Goal: Transaction & Acquisition: Book appointment/travel/reservation

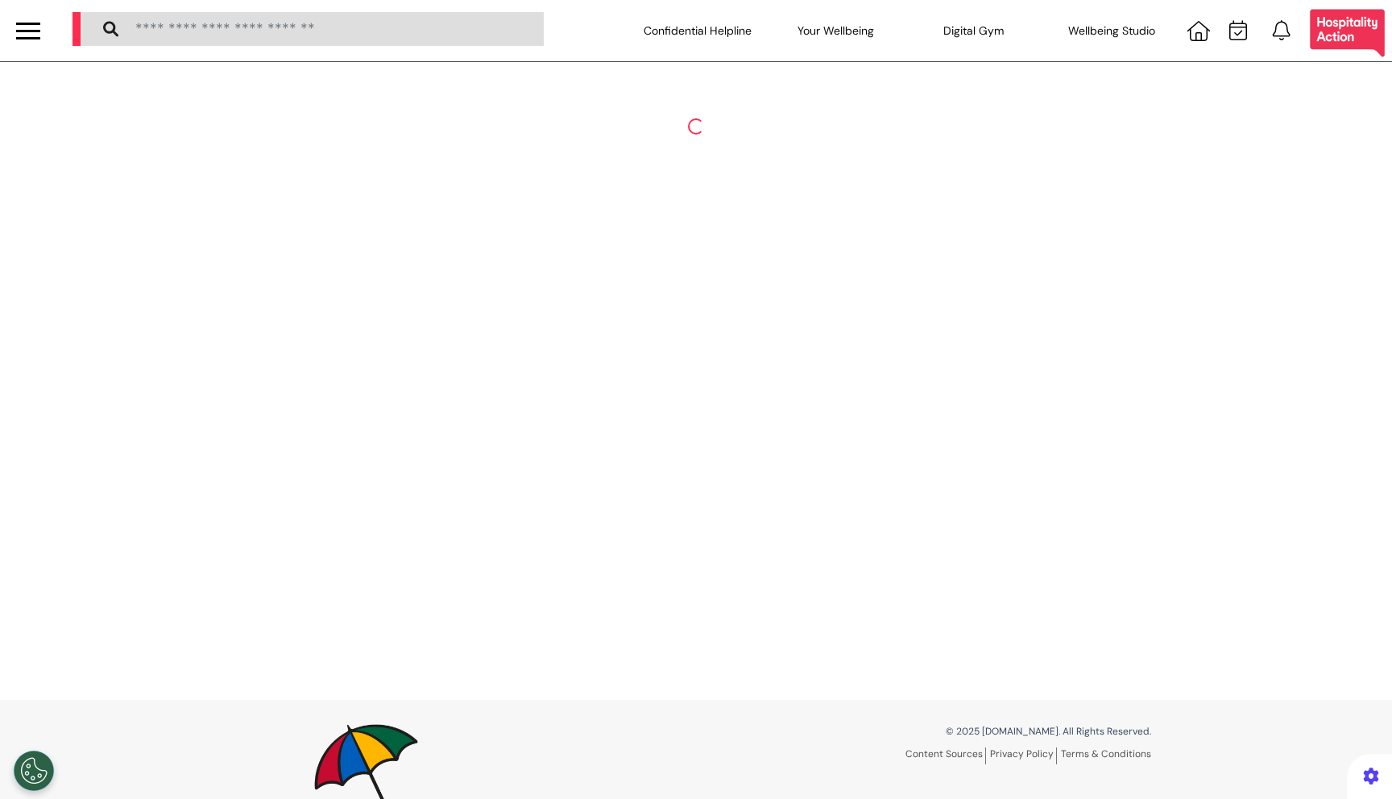
select select "**"
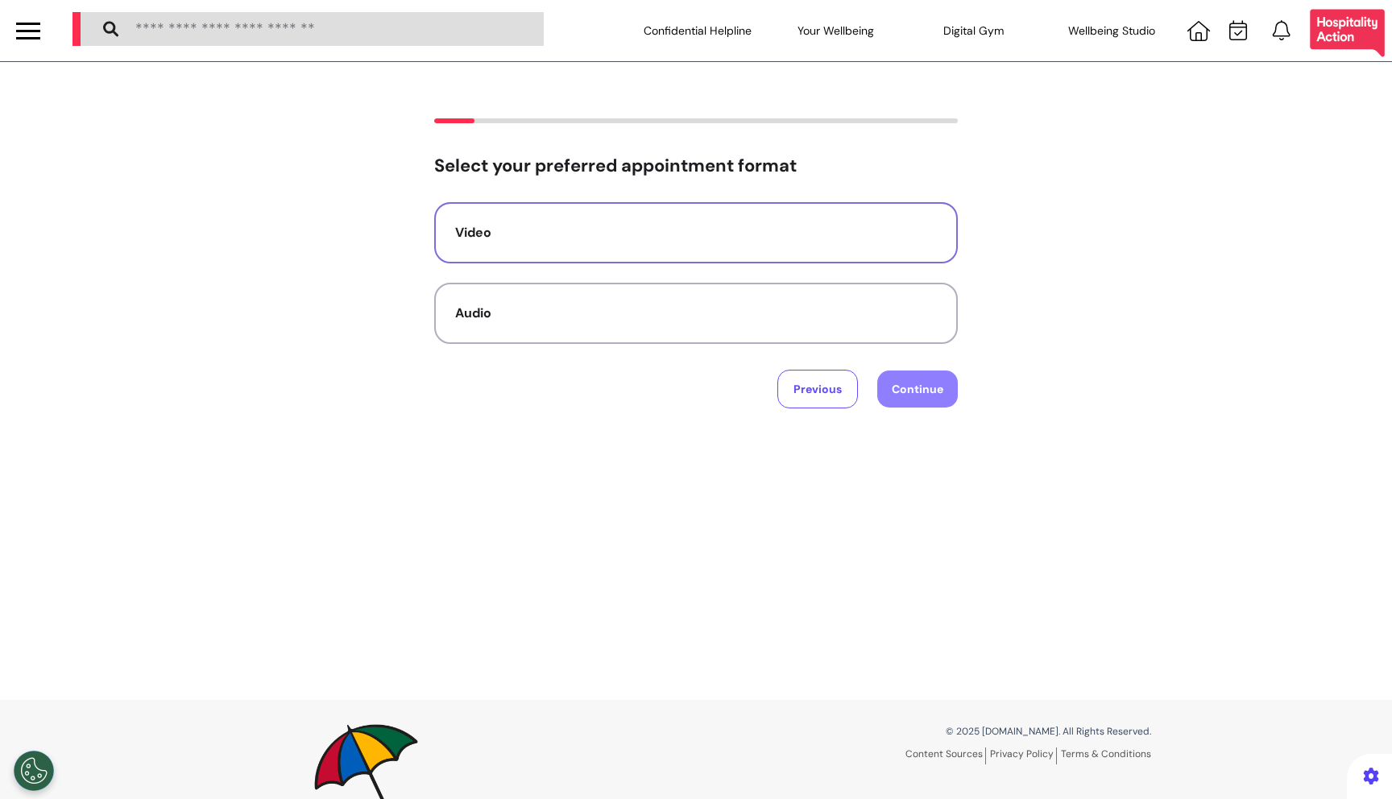
click at [652, 247] on button "Video" at bounding box center [696, 232] width 524 height 61
click at [908, 395] on button "Continue" at bounding box center [917, 389] width 81 height 37
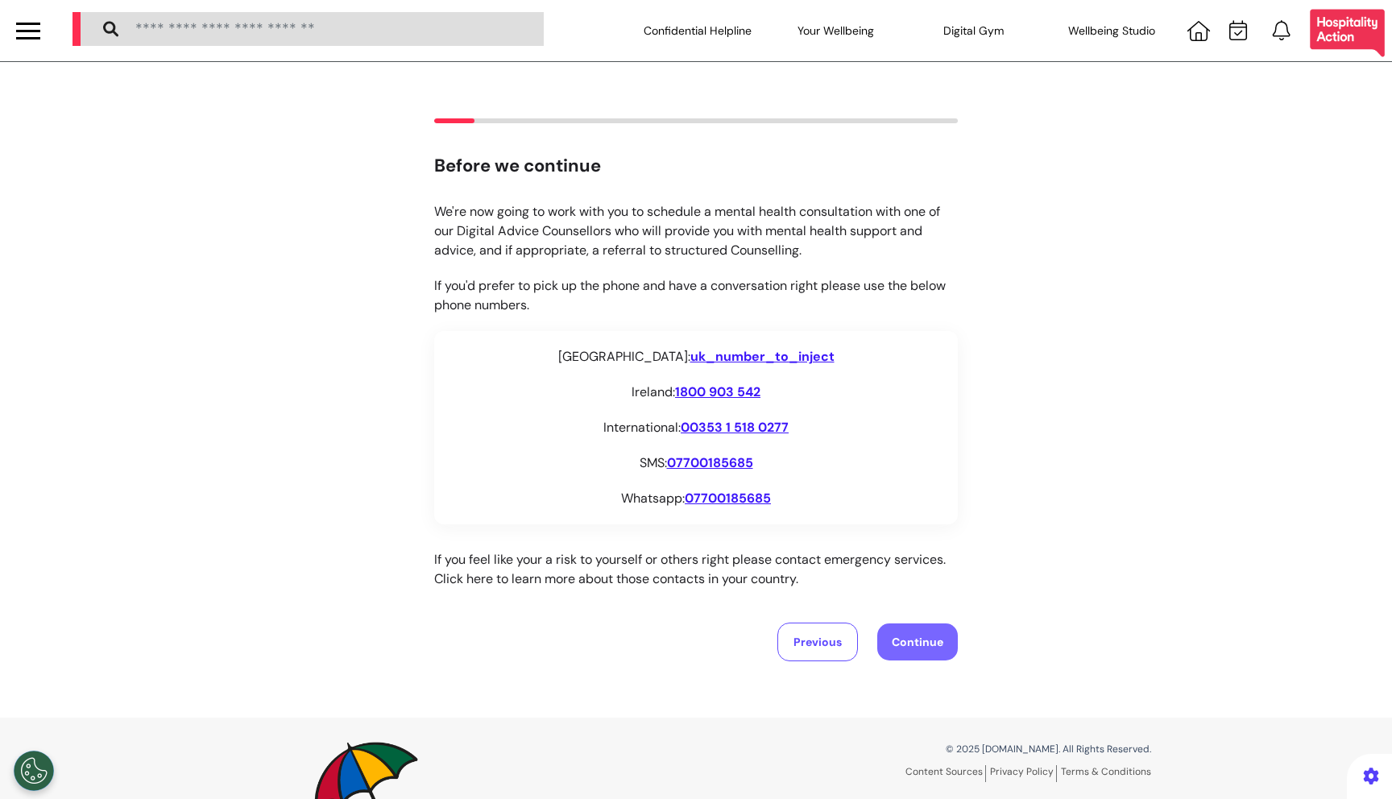
click at [932, 628] on button "Continue" at bounding box center [917, 642] width 81 height 37
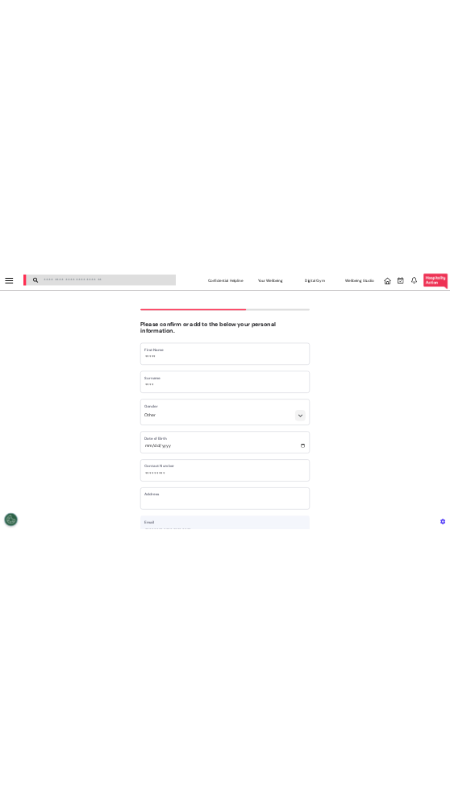
scroll to position [343, 0]
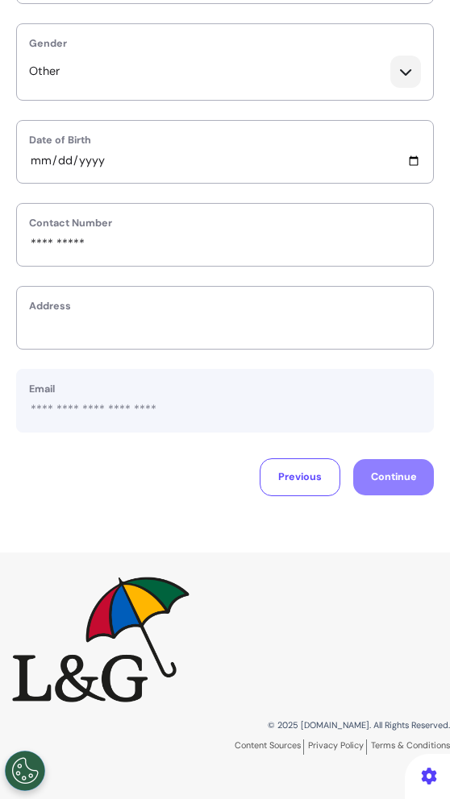
click at [285, 310] on label "Address" at bounding box center [225, 306] width 392 height 15
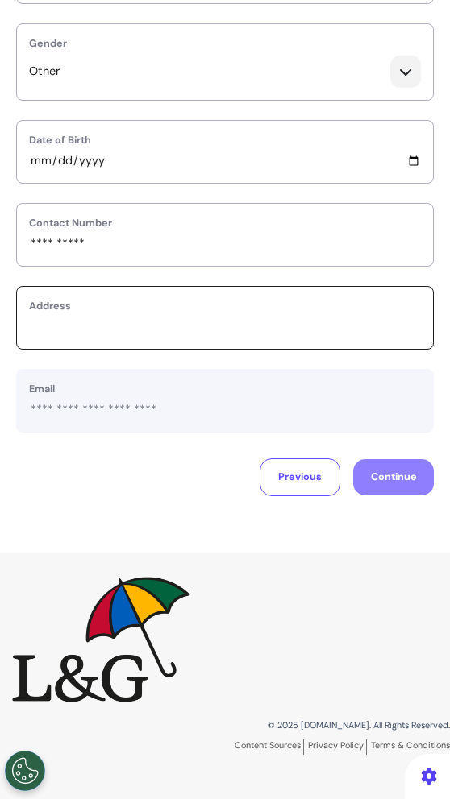
click at [285, 333] on input "text_area" at bounding box center [225, 326] width 392 height 19
type input "*******"
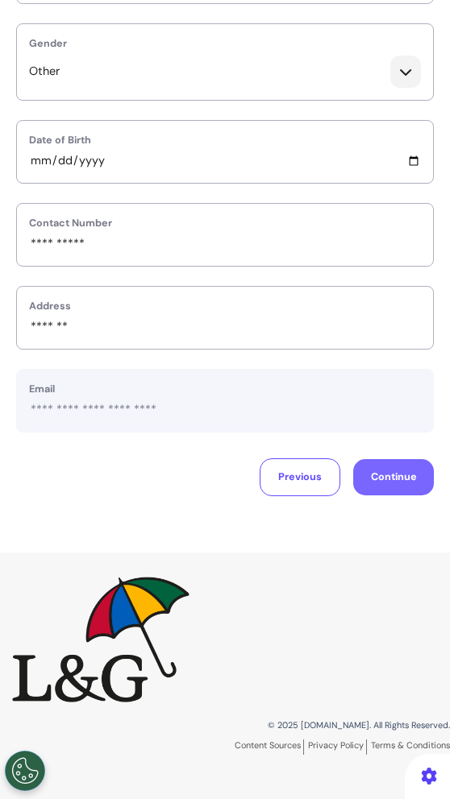
click at [396, 470] on button "Continue" at bounding box center [393, 477] width 81 height 36
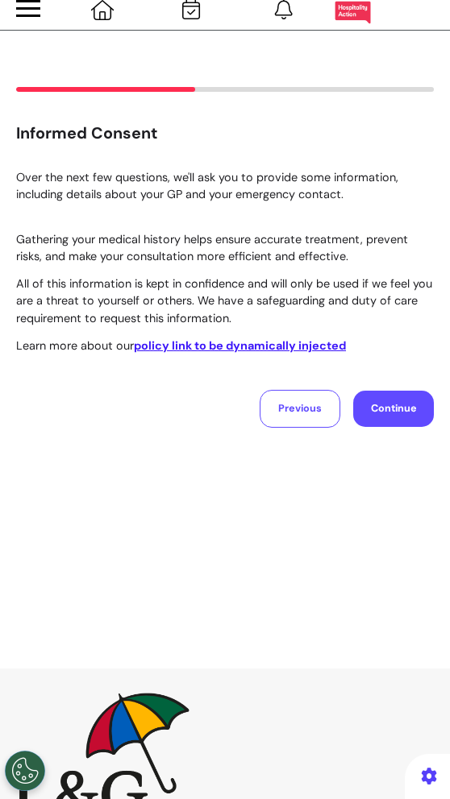
scroll to position [0, 0]
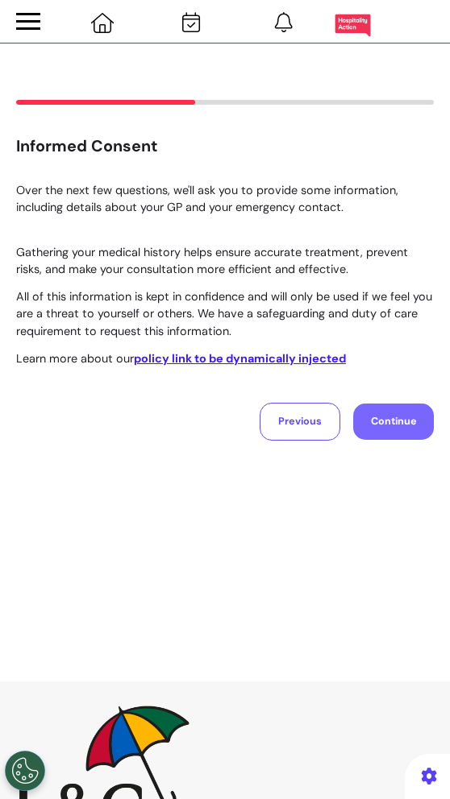
click at [408, 428] on button "Continue" at bounding box center [393, 422] width 81 height 36
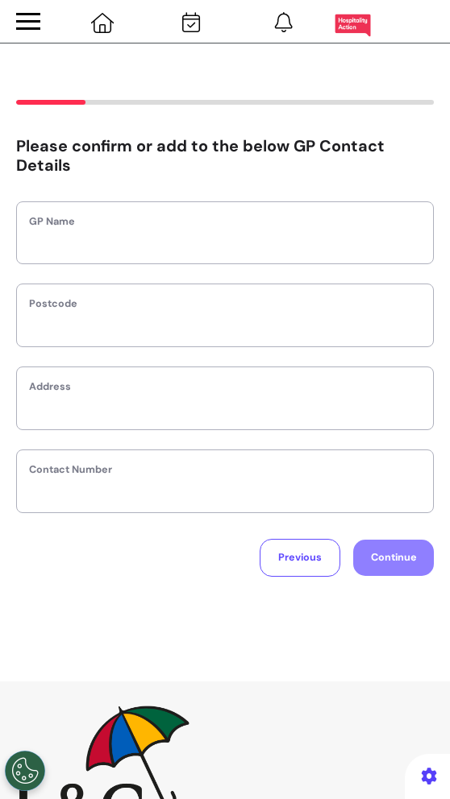
drag, startPoint x: 287, startPoint y: 221, endPoint x: 287, endPoint y: 247, distance: 25.8
click at [287, 221] on label "GP Name" at bounding box center [225, 221] width 392 height 15
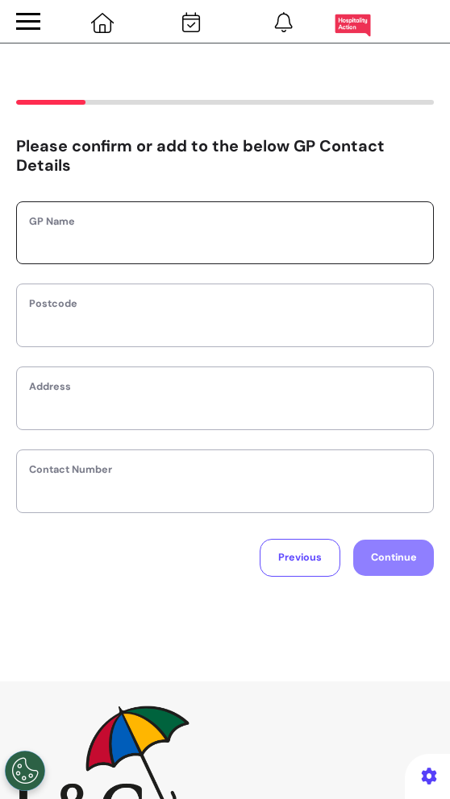
click at [287, 247] on input "text" at bounding box center [225, 242] width 392 height 19
type input "*******"
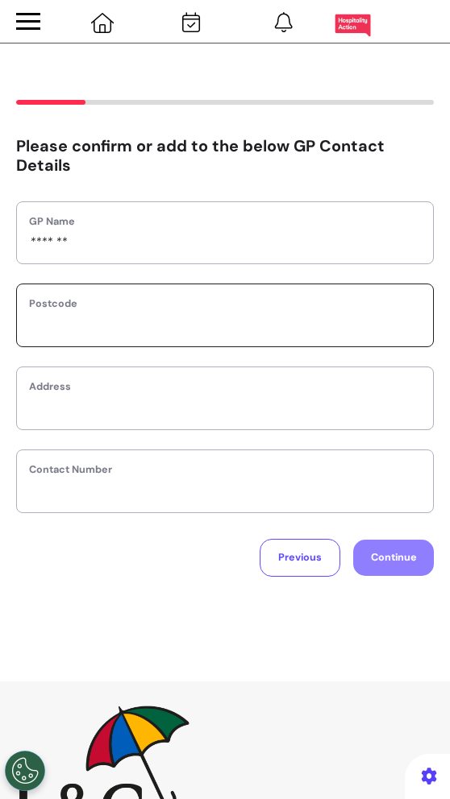
click at [280, 324] on input "text" at bounding box center [225, 325] width 392 height 19
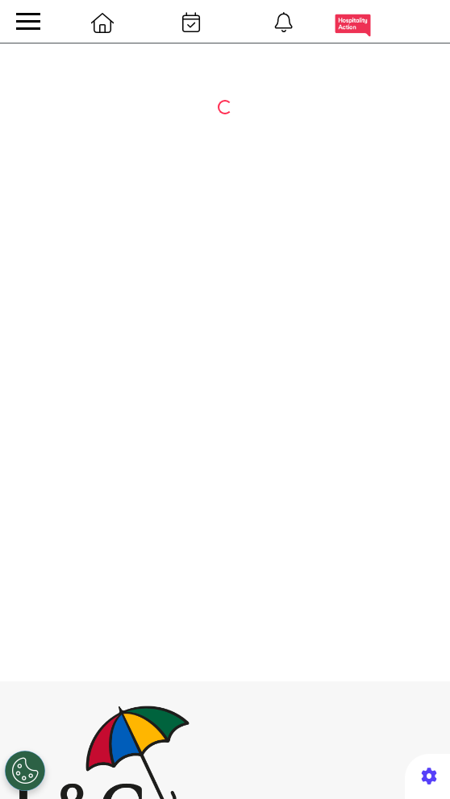
select select "**"
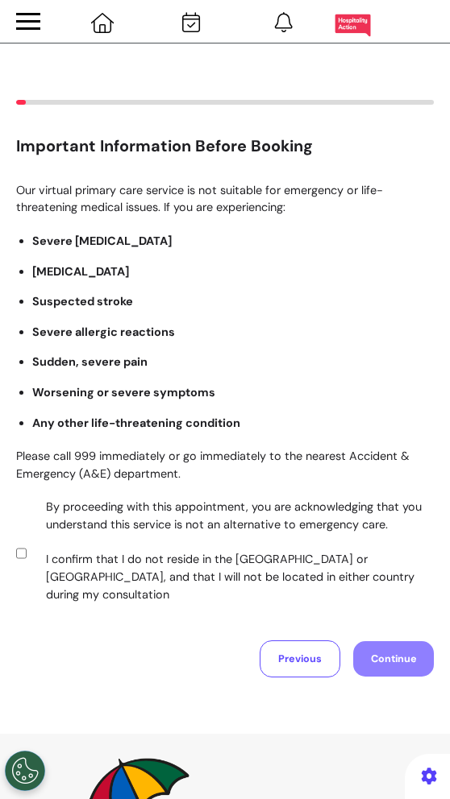
click at [312, 532] on label "By proceeding with this appointment, you are acknowledging that you understand …" at bounding box center [229, 551] width 398 height 105
click at [401, 646] on button "Continue" at bounding box center [393, 659] width 81 height 36
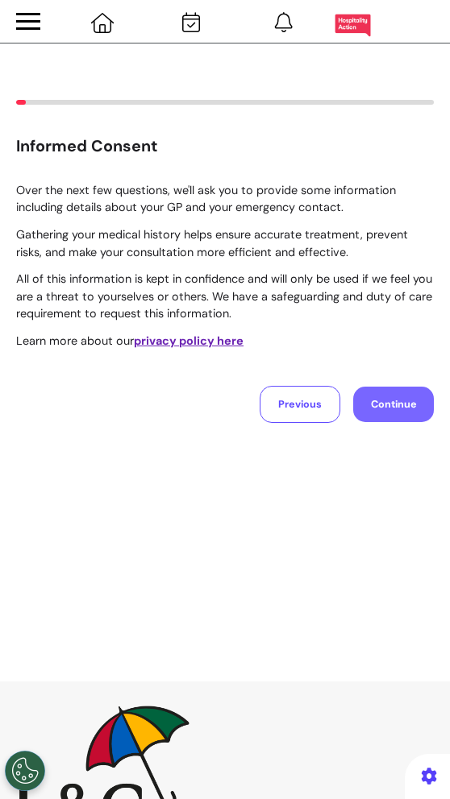
click at [375, 400] on button "Continue" at bounding box center [393, 405] width 81 height 36
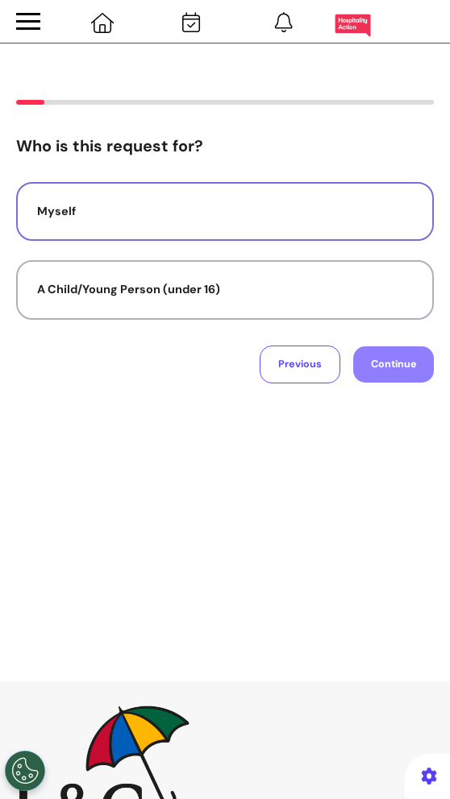
click at [398, 232] on button "Myself" at bounding box center [224, 212] width 417 height 60
click at [403, 346] on div "Previous Continue" at bounding box center [224, 365] width 417 height 38
click at [400, 379] on button "Continue" at bounding box center [393, 364] width 81 height 36
select select "*****"
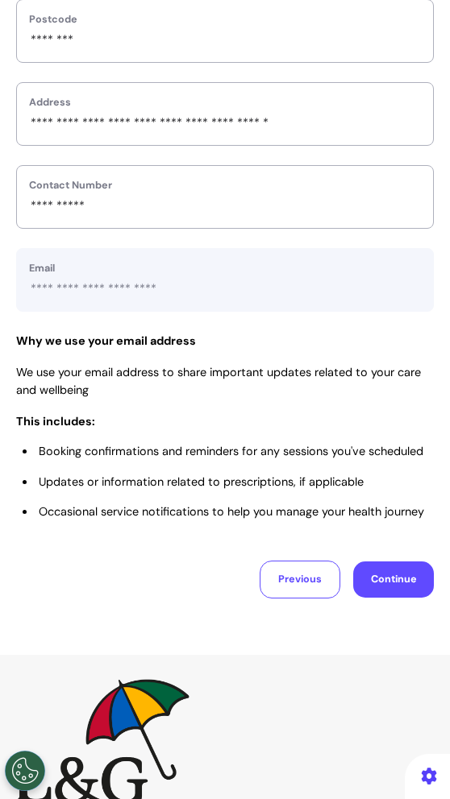
scroll to position [586, 0]
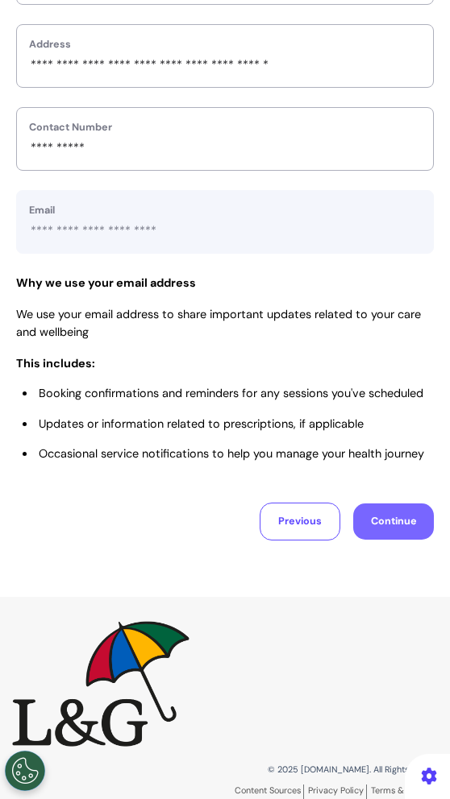
click at [379, 526] on button "Continue" at bounding box center [393, 521] width 81 height 36
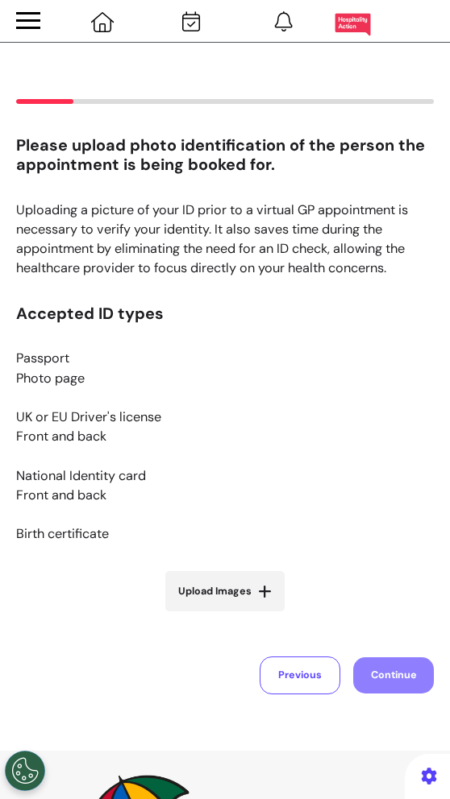
scroll to position [0, 0]
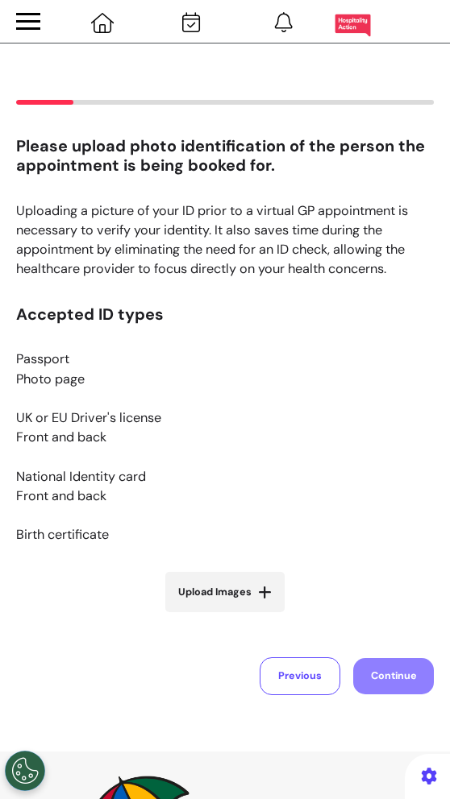
click at [240, 585] on span "Upload Images" at bounding box center [214, 592] width 73 height 15
click at [240, 616] on input "Upload Images" at bounding box center [225, 624] width 164 height 16
type input "**********"
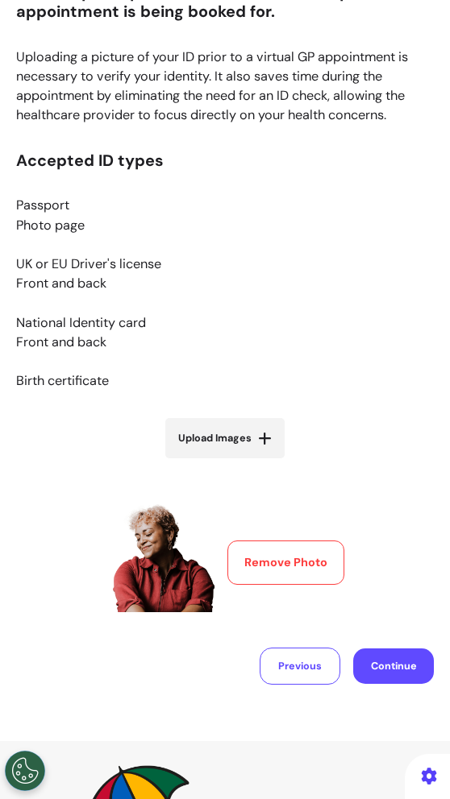
scroll to position [292, 0]
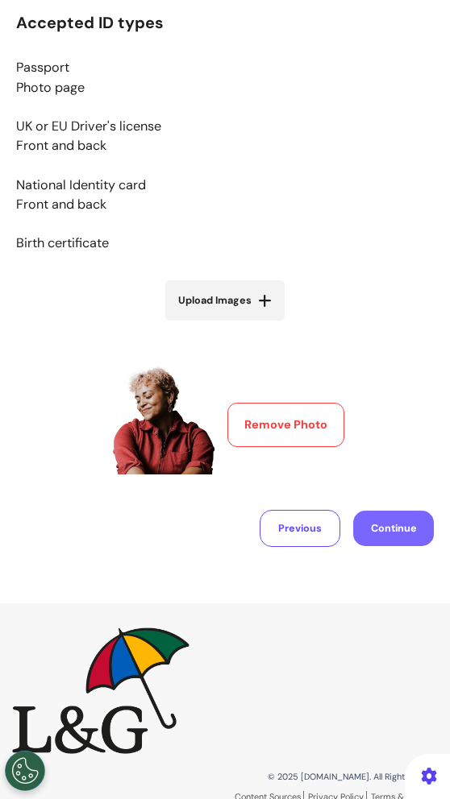
click at [410, 532] on button "Continue" at bounding box center [393, 529] width 81 height 36
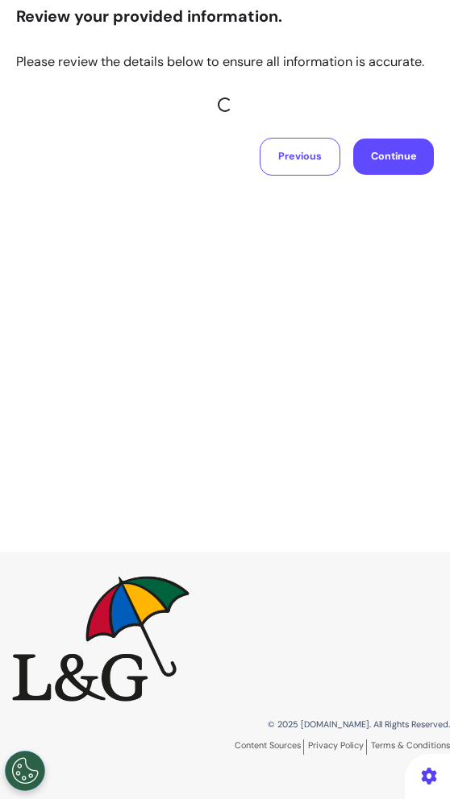
click at [425, 358] on div "Review your provided information. Please review the details below to ensure all…" at bounding box center [225, 233] width 450 height 638
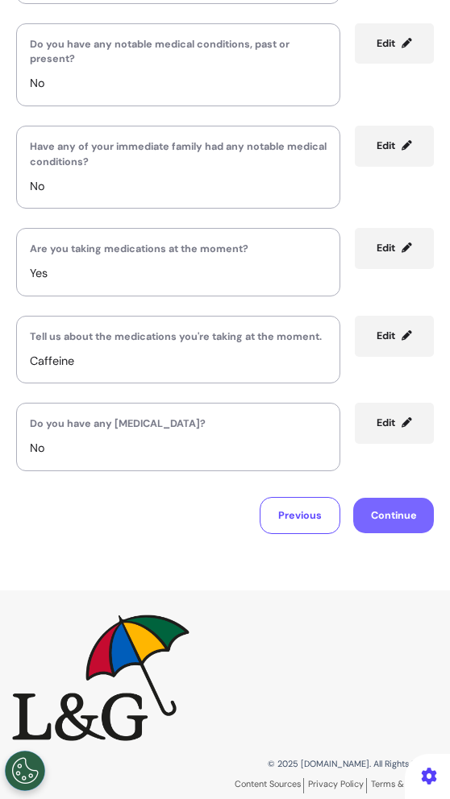
click at [392, 507] on button "Continue" at bounding box center [393, 516] width 81 height 36
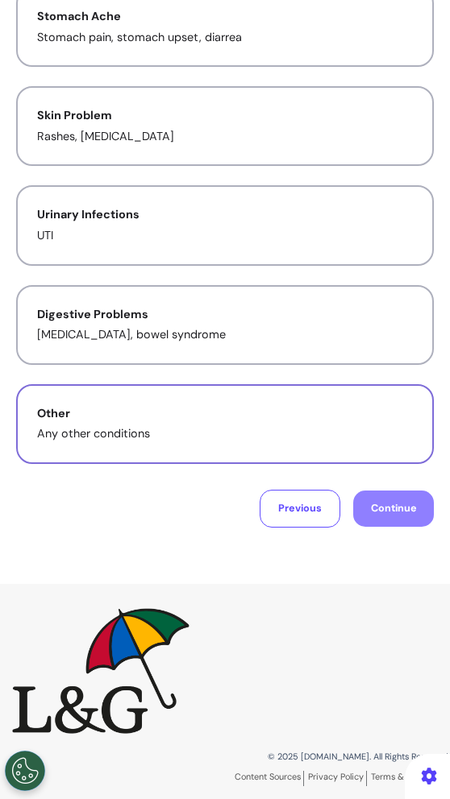
scroll to position [325, 0]
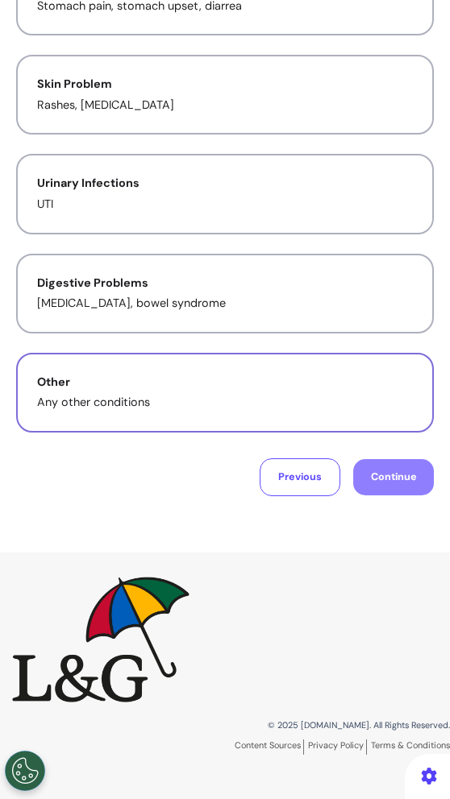
click at [325, 400] on p "Any other conditions" at bounding box center [224, 403] width 375 height 18
click at [375, 486] on button "Continue" at bounding box center [393, 477] width 81 height 36
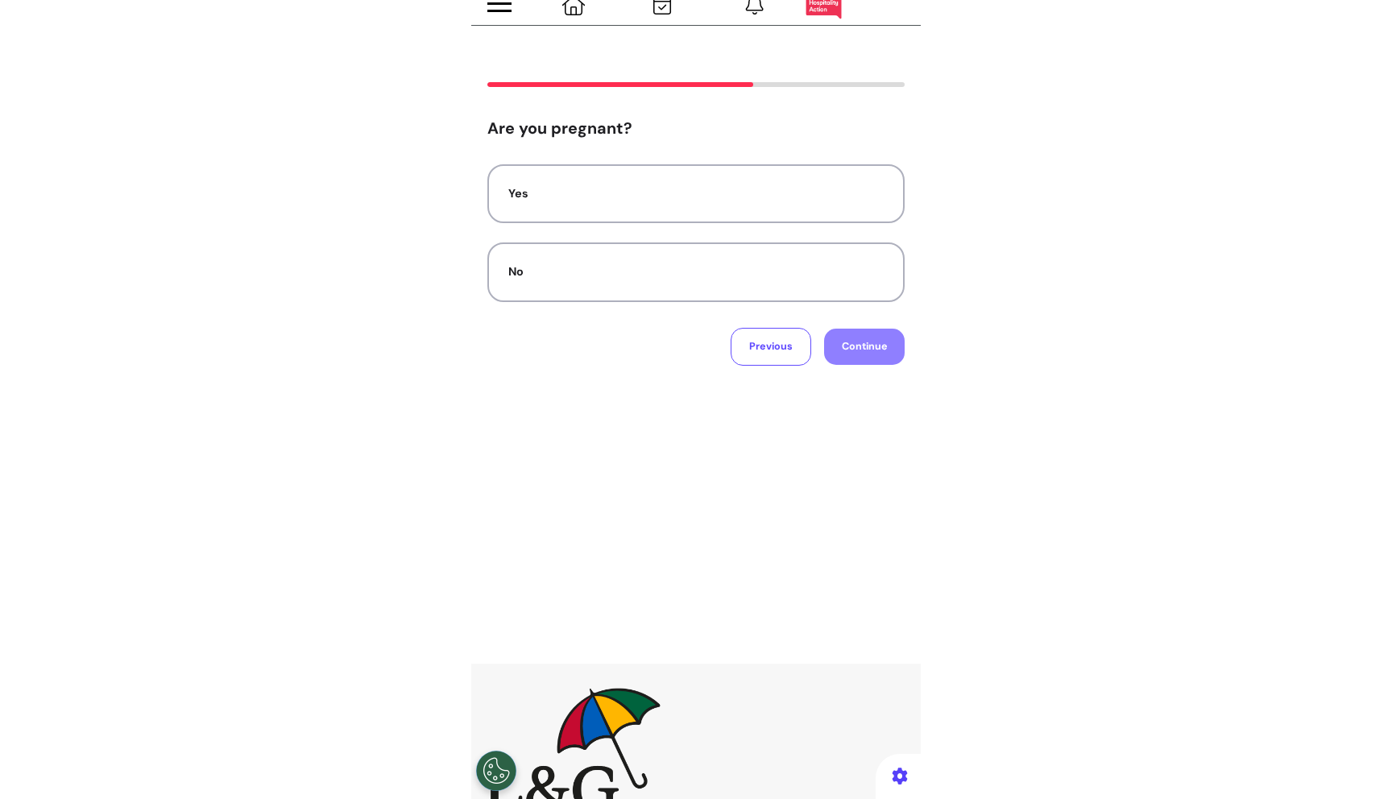
scroll to position [0, 0]
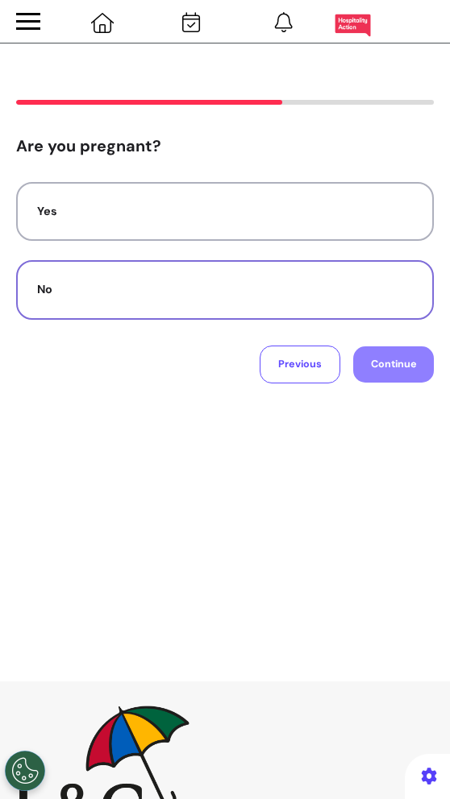
click at [354, 276] on button "No" at bounding box center [224, 290] width 417 height 60
click at [380, 359] on button "Continue" at bounding box center [393, 364] width 81 height 36
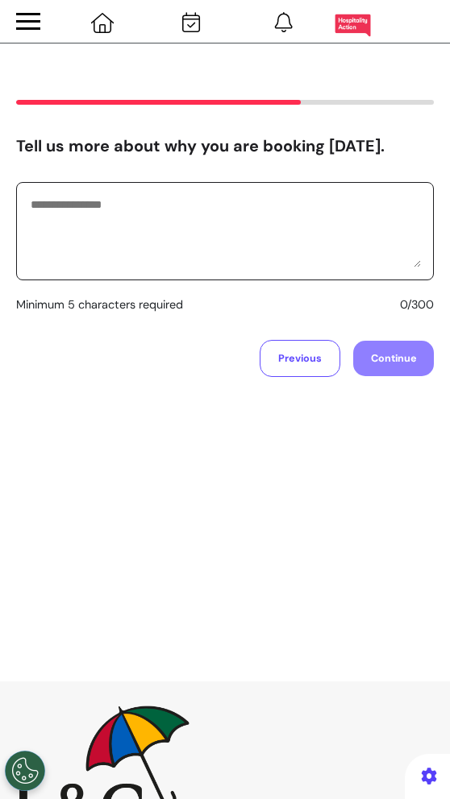
click at [330, 263] on textarea at bounding box center [225, 231] width 392 height 73
type textarea "*******"
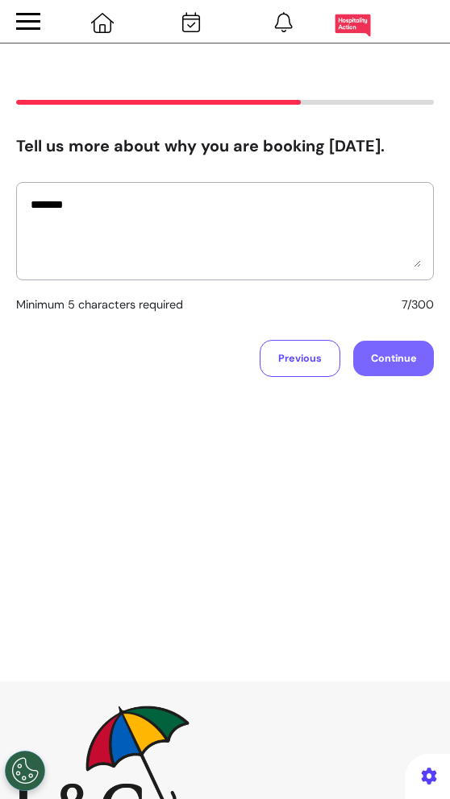
click at [375, 355] on button "Continue" at bounding box center [393, 359] width 81 height 36
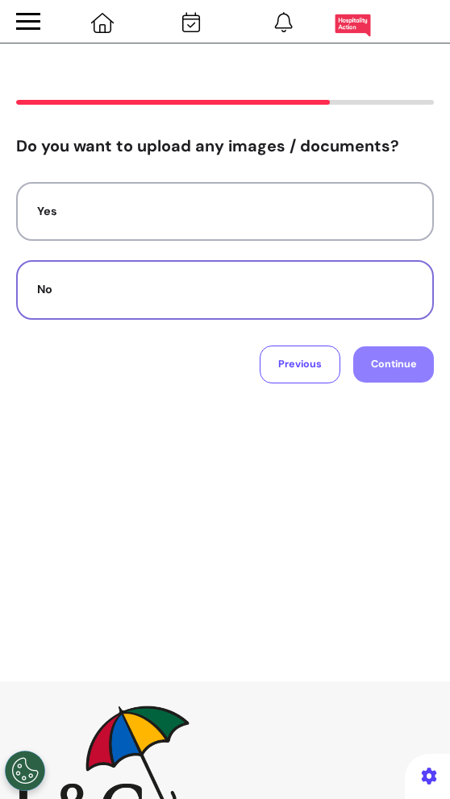
click at [385, 286] on div "No" at bounding box center [224, 290] width 375 height 18
click at [404, 357] on button "Continue" at bounding box center [393, 364] width 81 height 36
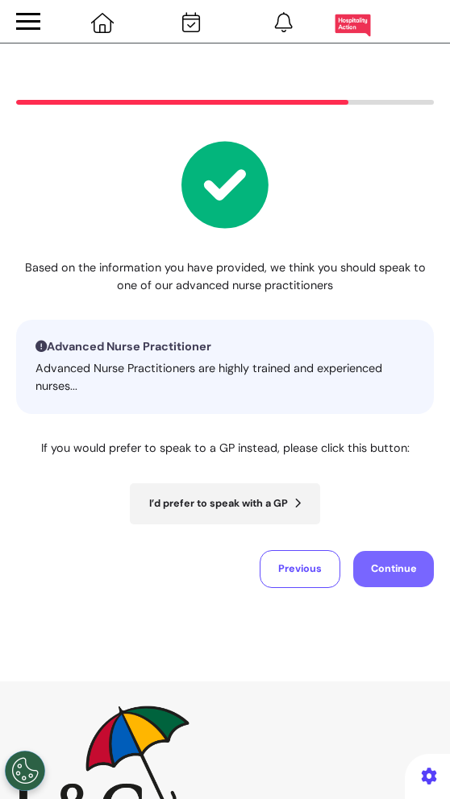
click at [387, 574] on button "Continue" at bounding box center [393, 569] width 81 height 36
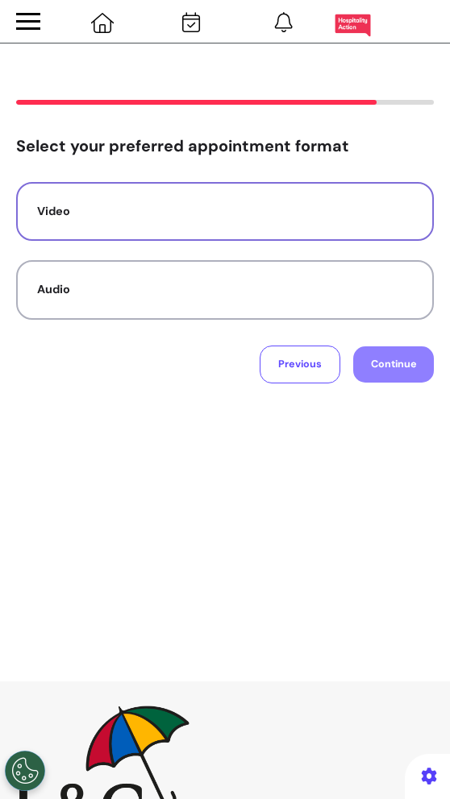
click at [382, 211] on div "Video" at bounding box center [224, 212] width 375 height 18
click at [404, 368] on button "Continue" at bounding box center [393, 364] width 81 height 36
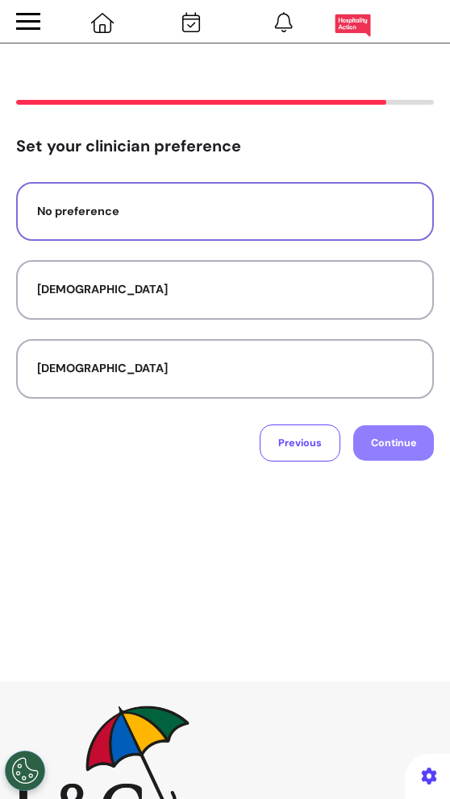
click at [405, 193] on button "No preference" at bounding box center [224, 212] width 417 height 60
click at [395, 425] on button "Continue" at bounding box center [393, 443] width 81 height 36
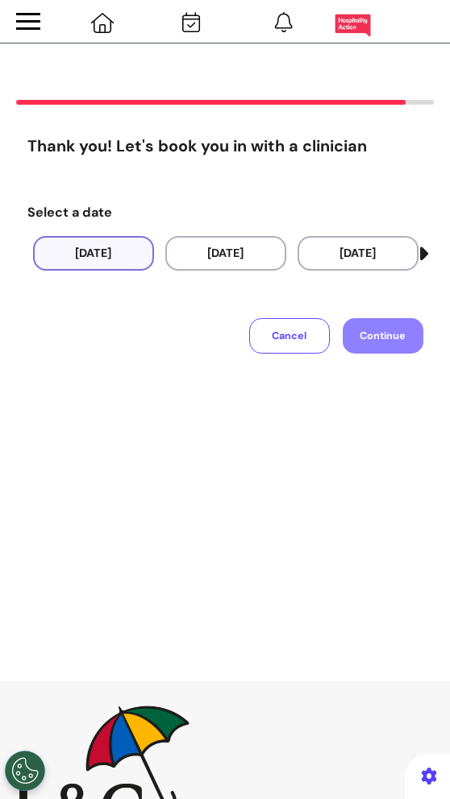
click at [118, 254] on button "17 Sep 2025" at bounding box center [93, 253] width 121 height 34
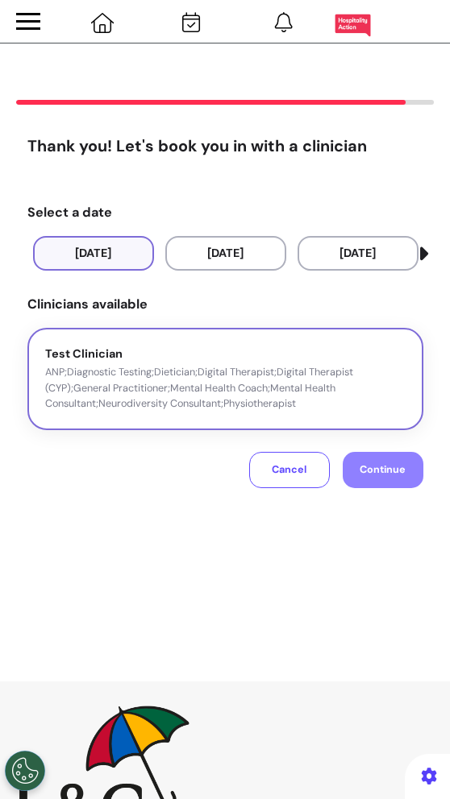
click at [128, 354] on div "Test Clinician ANP;Diagnostic Testing;Dietician;Digital Therapist;Digital Thera…" at bounding box center [225, 379] width 360 height 67
click at [358, 462] on button "Continue" at bounding box center [382, 470] width 81 height 36
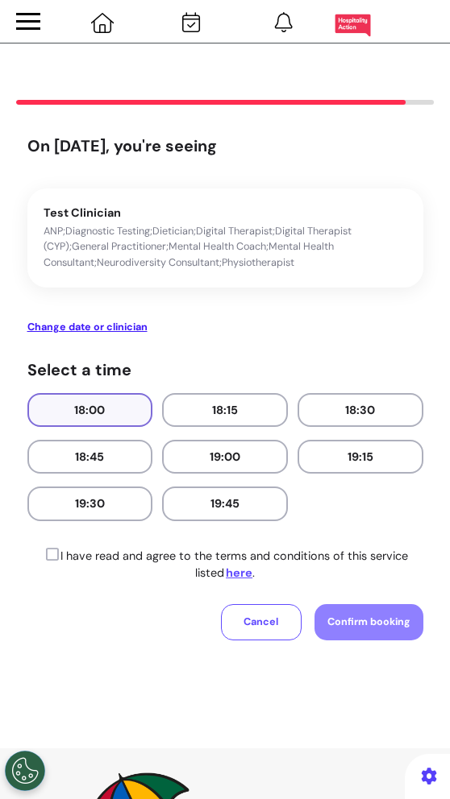
click at [121, 408] on button "18:00" at bounding box center [90, 410] width 126 height 34
click at [101, 559] on p "I have read and agree to the terms and conditions of this service listed here ." at bounding box center [225, 564] width 396 height 35
click at [55, 547] on icon at bounding box center [50, 554] width 17 height 15
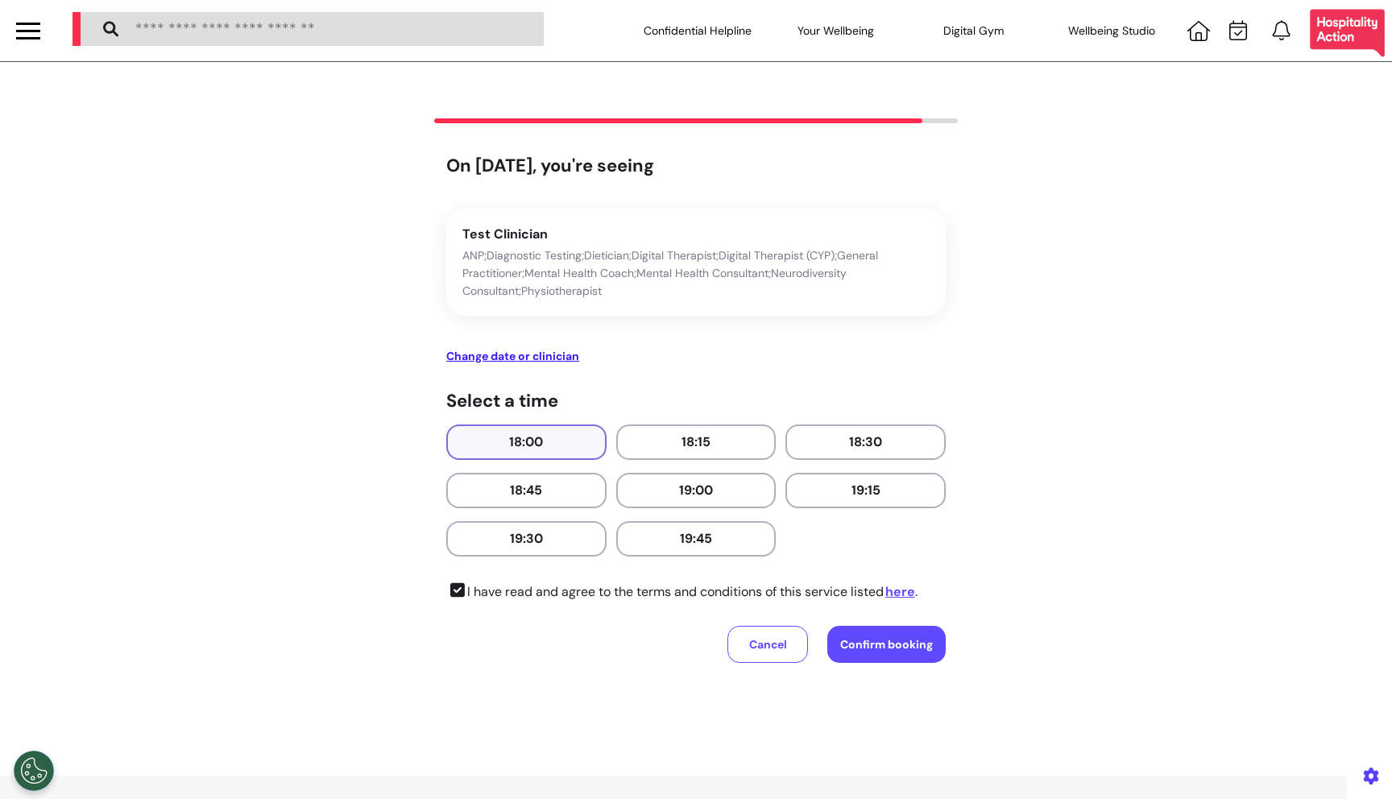
click at [449, 199] on div "On 17 Sep 2025, you're seeing Test Clinician ANP;Diagnostic Testing;Dietician;D…" at bounding box center [696, 437] width 934 height 564
click at [449, 143] on div at bounding box center [696, 136] width 644 height 37
